Goal: Information Seeking & Learning: Learn about a topic

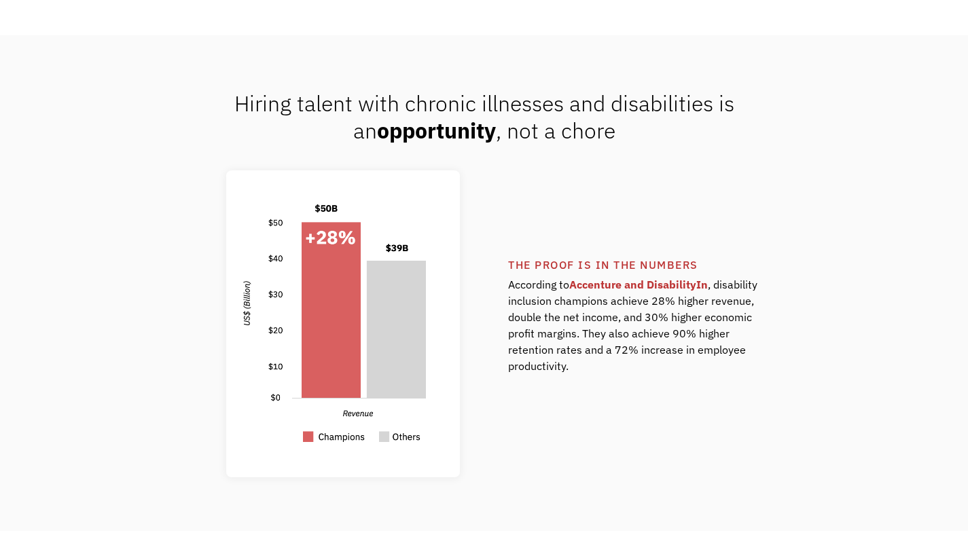
scroll to position [951, 0]
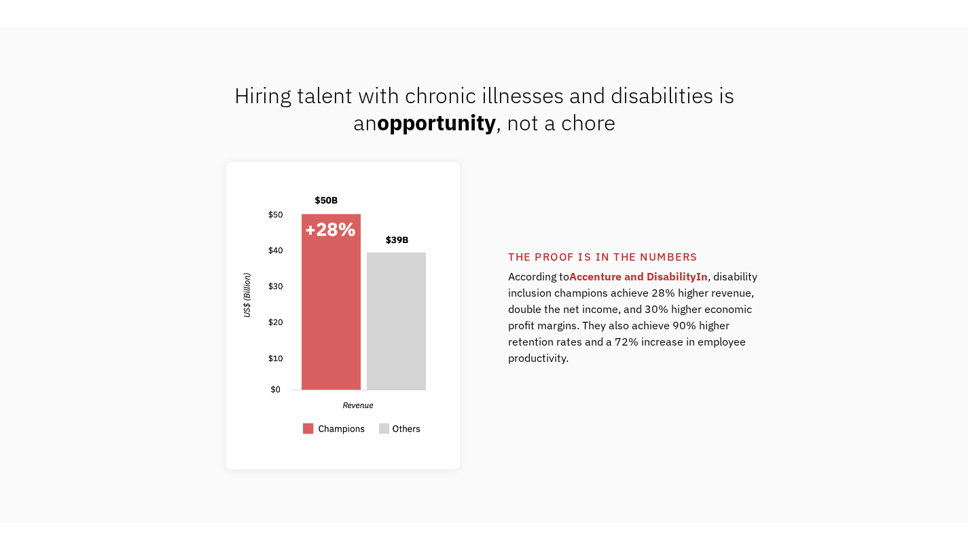
click at [620, 202] on div "The proof is in the numbers According to Accenture and DisabilityIn , disabilit…" at bounding box center [484, 315] width 795 height 307
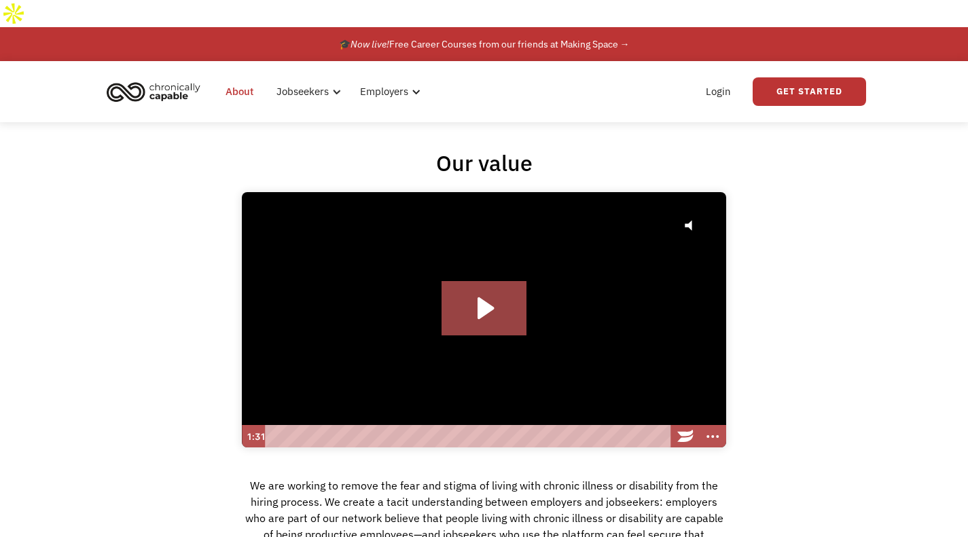
click at [245, 70] on link "About" at bounding box center [239, 91] width 44 height 43
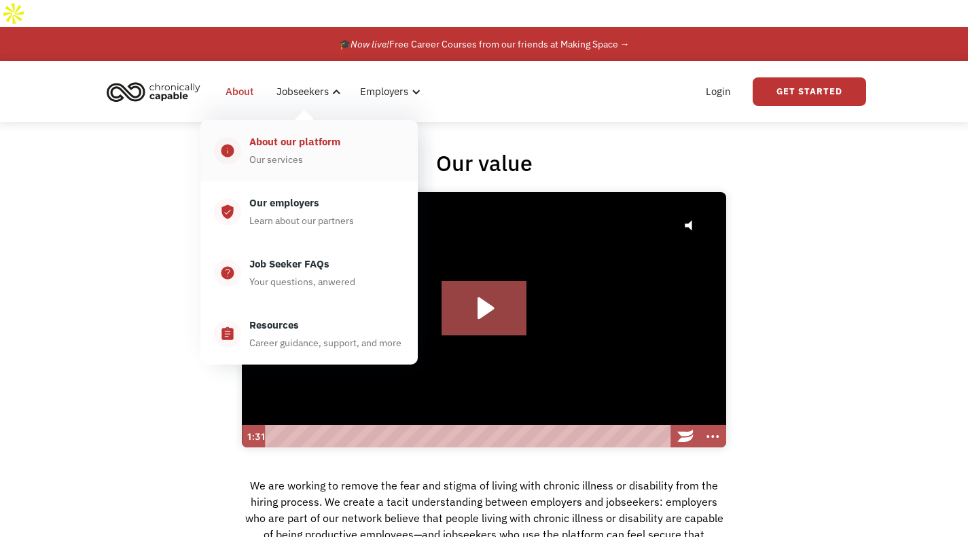
click at [314, 134] on div "About our platform" at bounding box center [294, 142] width 91 height 16
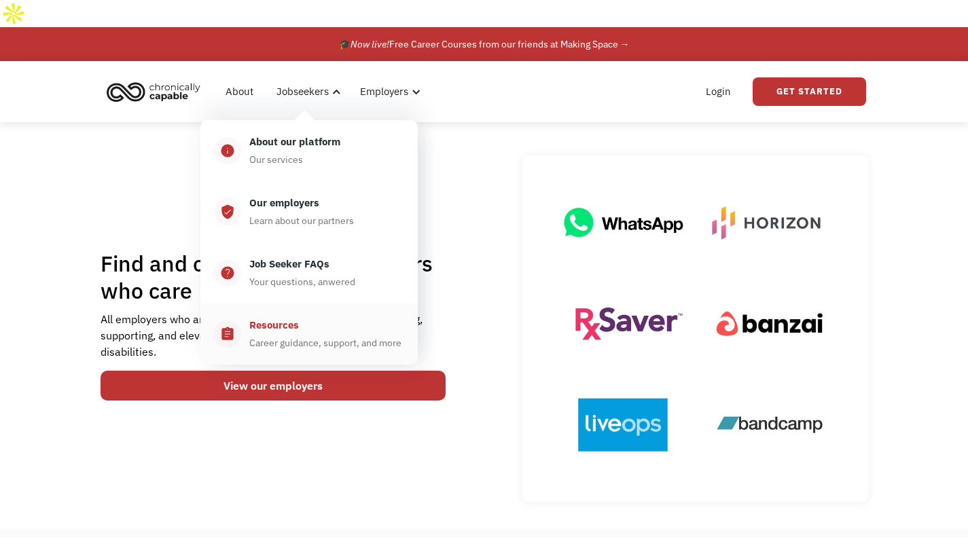
click at [335, 317] on div "Resources Career guidance, support, and more" at bounding box center [322, 334] width 163 height 34
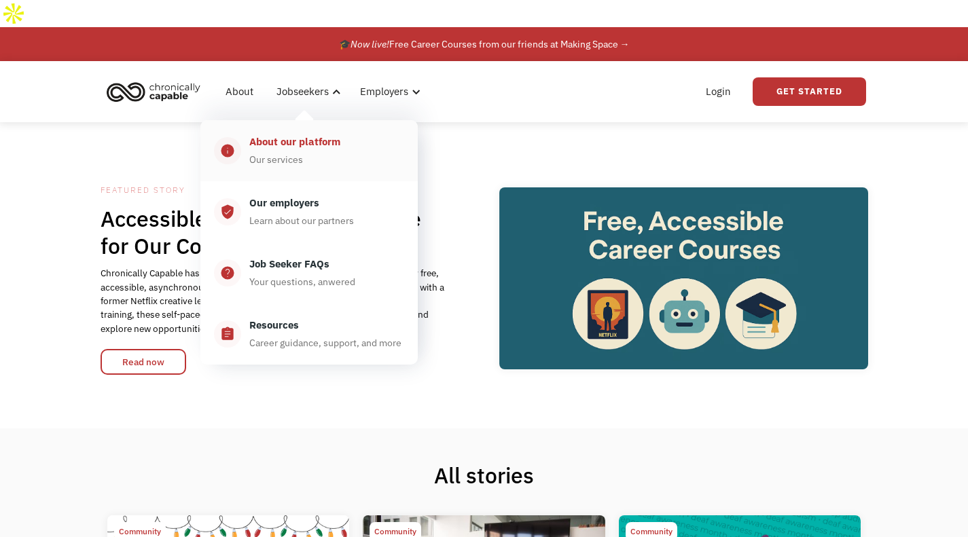
click at [295, 151] on div "Our services" at bounding box center [276, 159] width 54 height 16
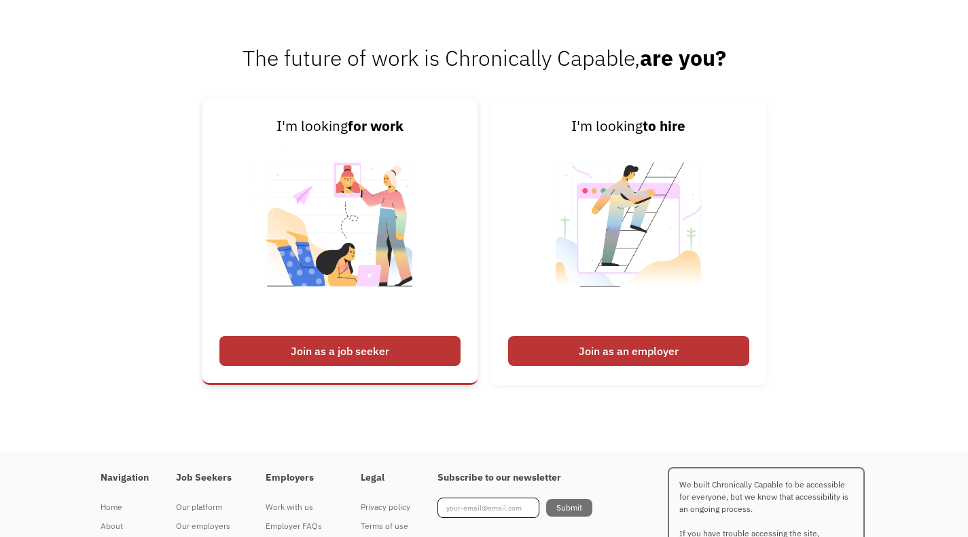
scroll to position [1846, 0]
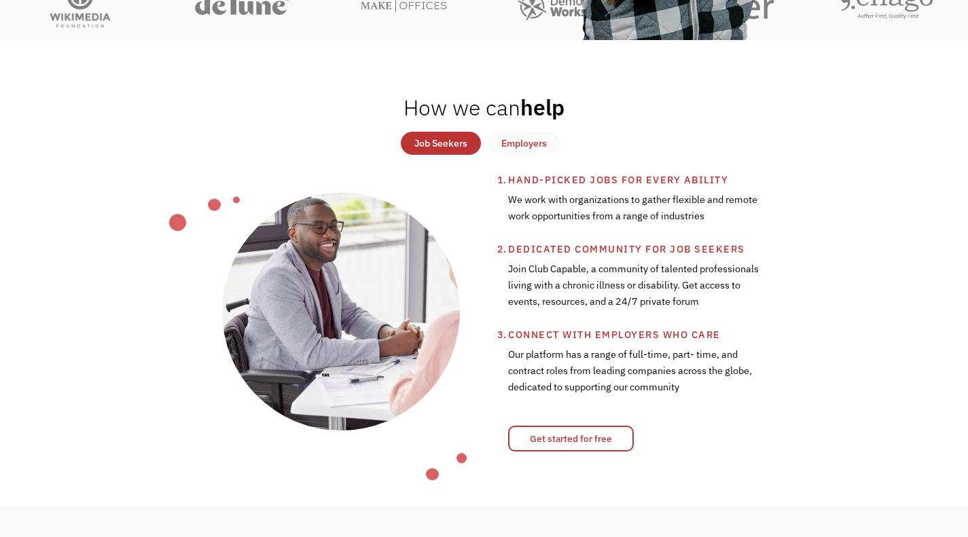
scroll to position [475, 0]
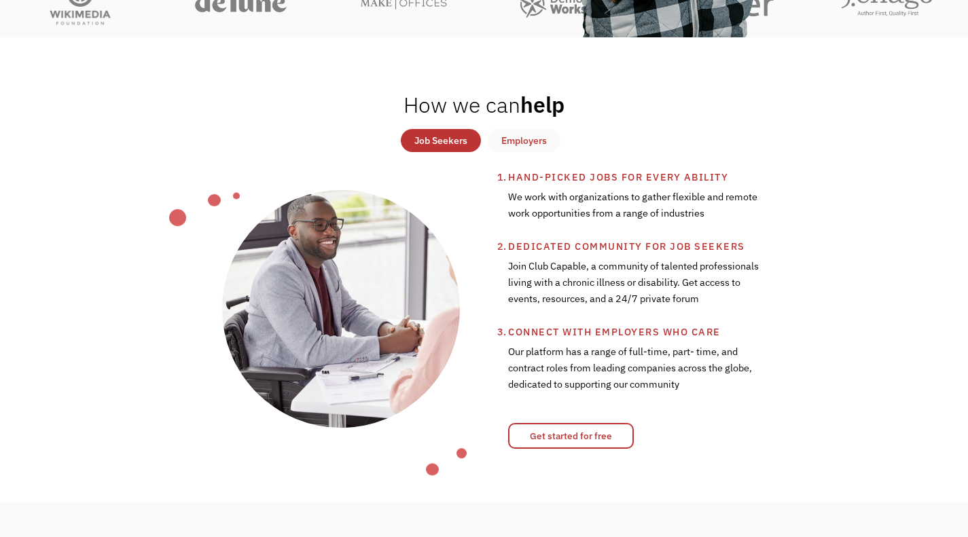
click at [529, 132] on div "Employers" at bounding box center [524, 140] width 46 height 16
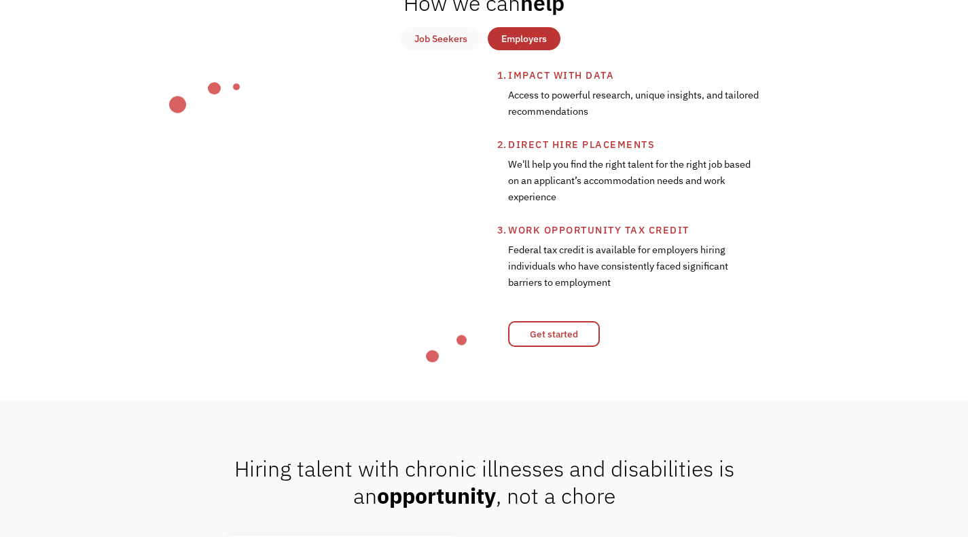
scroll to position [543, 0]
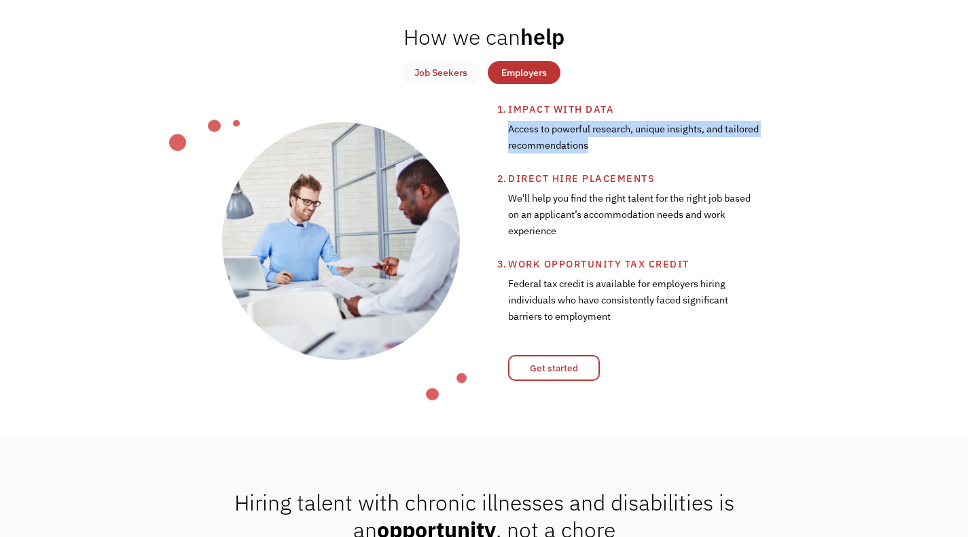
drag, startPoint x: 511, startPoint y: 105, endPoint x: 679, endPoint y: 121, distance: 168.5
click at [679, 121] on div "Impact with data Access to powerful research, unique insights, and tailored rec…" at bounding box center [484, 241] width 795 height 280
click at [687, 135] on div "Access to powerful research, unique insights, and tailored recommendations" at bounding box center [634, 144] width 252 height 53
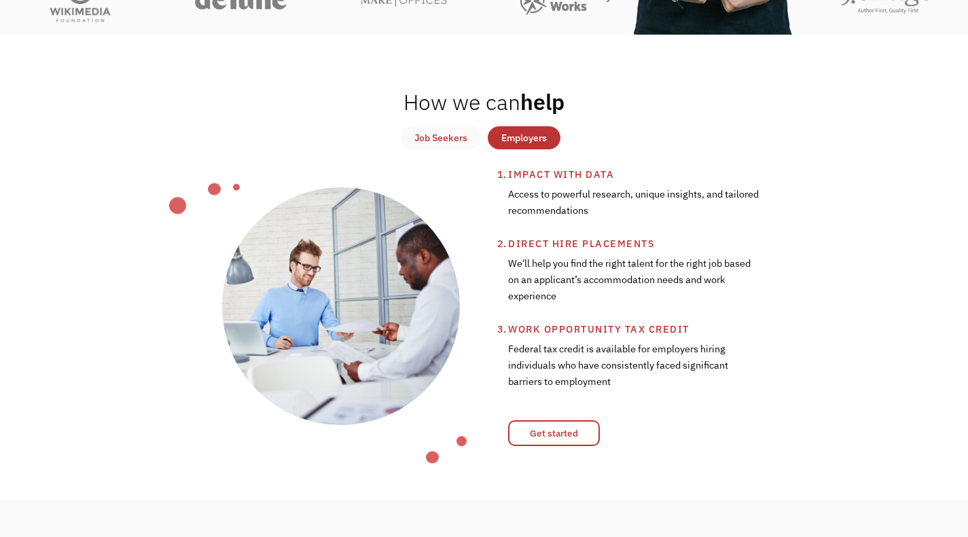
scroll to position [475, 0]
